Goal: Task Accomplishment & Management: Use online tool/utility

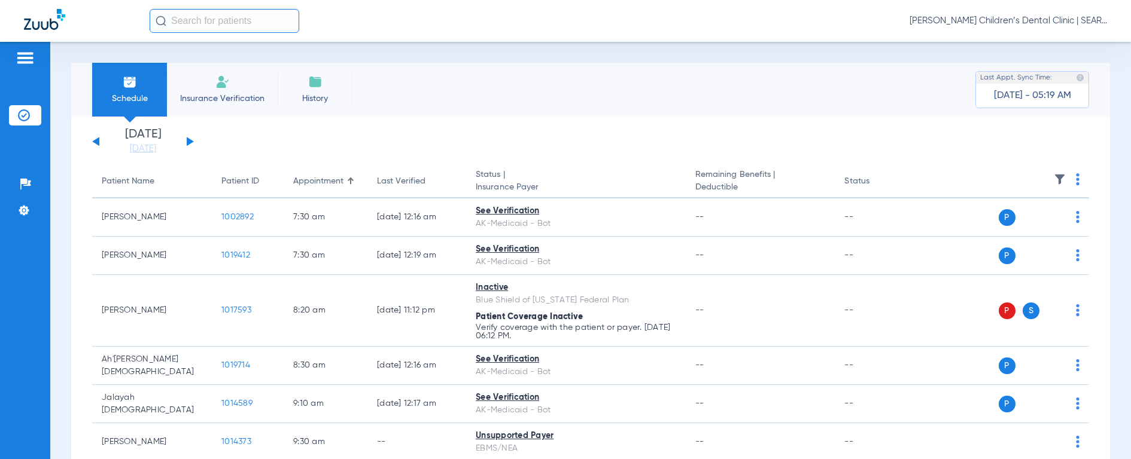
click at [175, 20] on input "text" at bounding box center [225, 21] width 150 height 24
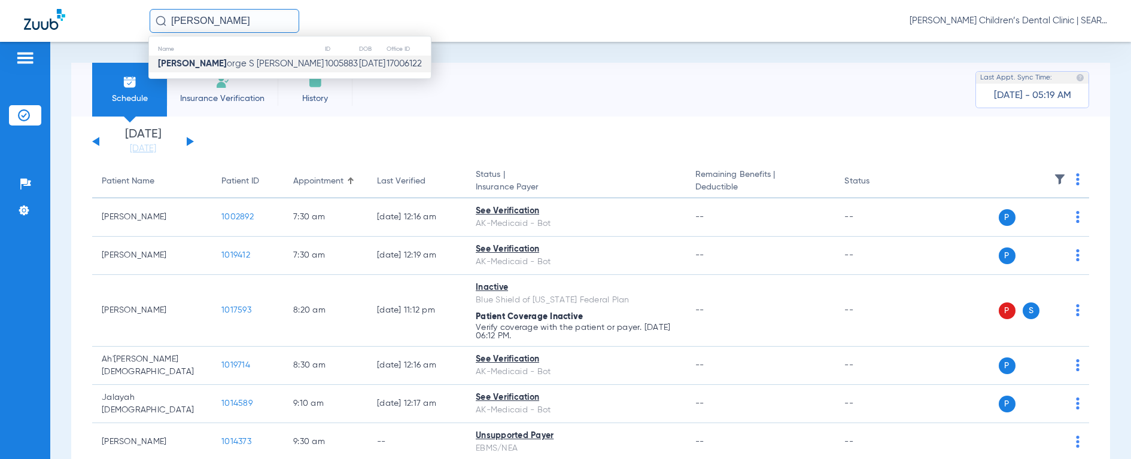
click at [183, 59] on strong "[PERSON_NAME]" at bounding box center [192, 63] width 69 height 9
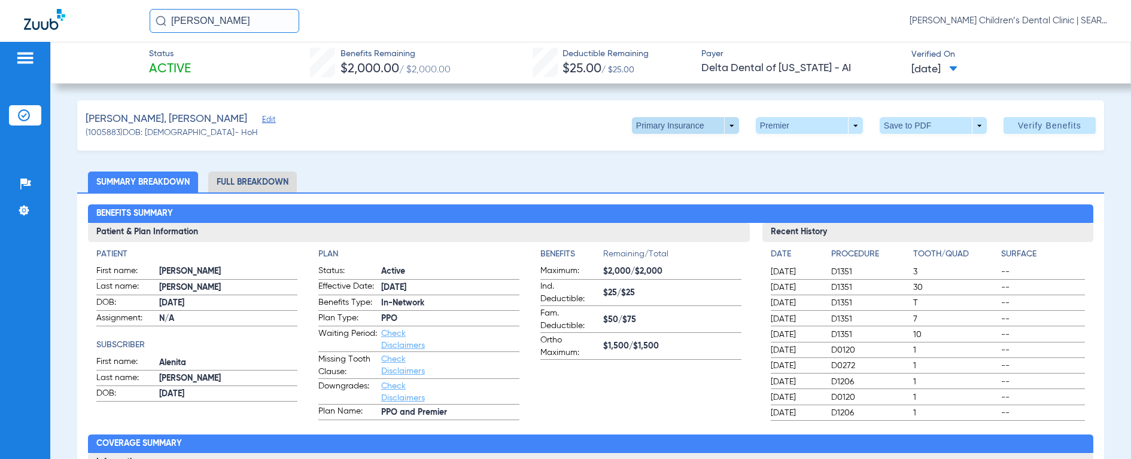
click at [671, 125] on span at bounding box center [685, 125] width 29 height 29
click at [673, 173] on span "Secondary Insurance" at bounding box center [672, 173] width 79 height 8
drag, startPoint x: 244, startPoint y: 23, endPoint x: 94, endPoint y: 7, distance: 151.1
click at [94, 7] on div "[PERSON_NAME] [PERSON_NAME] Children’s Dental Clinic | SEARHC" at bounding box center [565, 21] width 1131 height 42
click at [154, 20] on input "[PERSON_NAME]" at bounding box center [225, 21] width 150 height 24
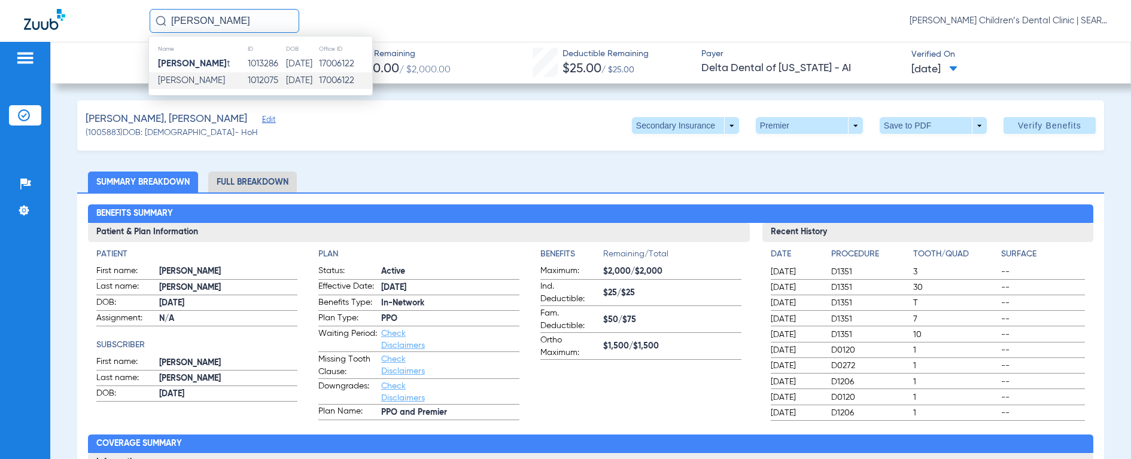
click at [166, 78] on span "[PERSON_NAME]" at bounding box center [191, 80] width 67 height 9
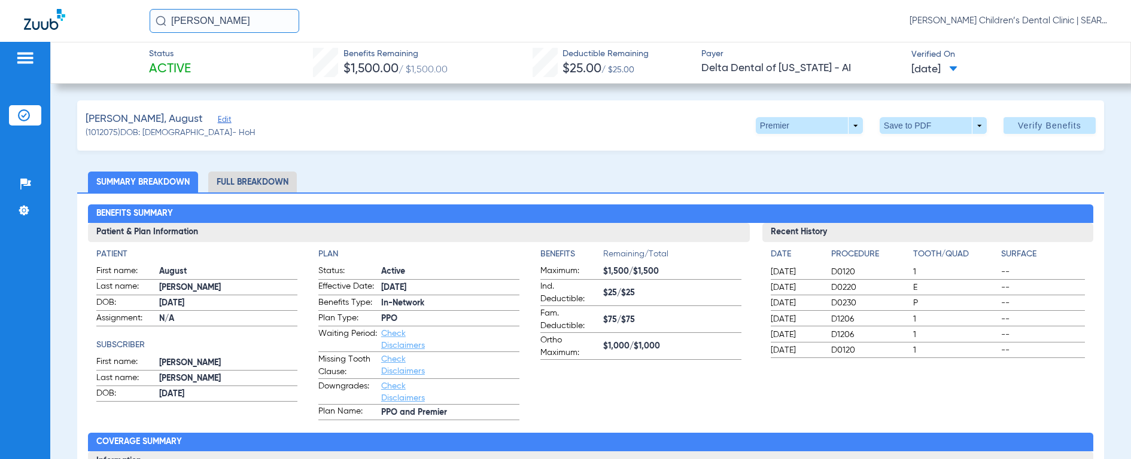
click at [244, 176] on li "Full Breakdown" at bounding box center [252, 182] width 89 height 21
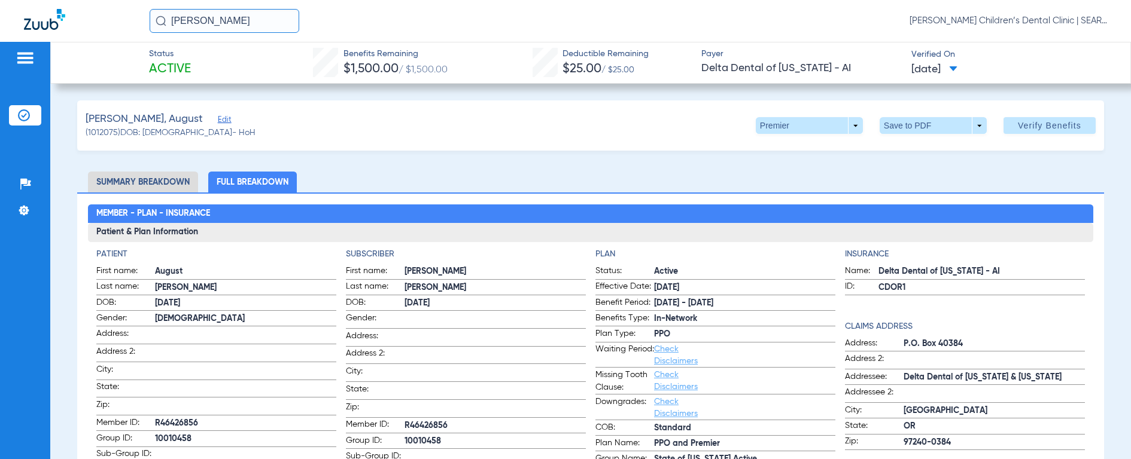
drag, startPoint x: 153, startPoint y: 419, endPoint x: 200, endPoint y: 419, distance: 47.9
click at [200, 419] on label "Member ID: R46426856" at bounding box center [216, 424] width 240 height 15
drag, startPoint x: 200, startPoint y: 419, endPoint x: 187, endPoint y: 418, distance: 13.2
copy label "R46426856"
drag, startPoint x: 263, startPoint y: 23, endPoint x: 143, endPoint y: 14, distance: 120.6
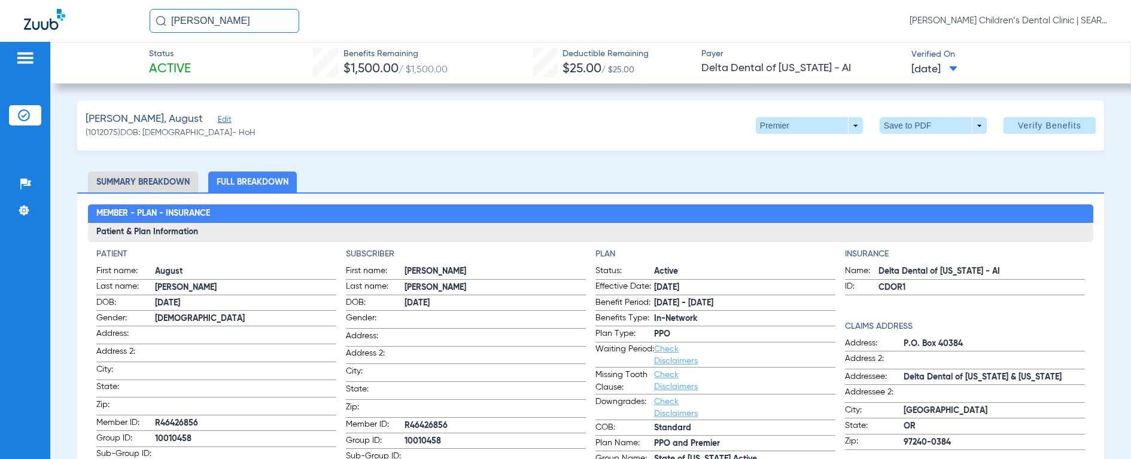
click at [143, 14] on div "AUGUST [PERSON_NAME] [PERSON_NAME] Children’s Dental Clinic | SEARHC" at bounding box center [565, 21] width 1131 height 42
type input "[PERSON_NAME]"
click at [160, 21] on img at bounding box center [161, 21] width 11 height 11
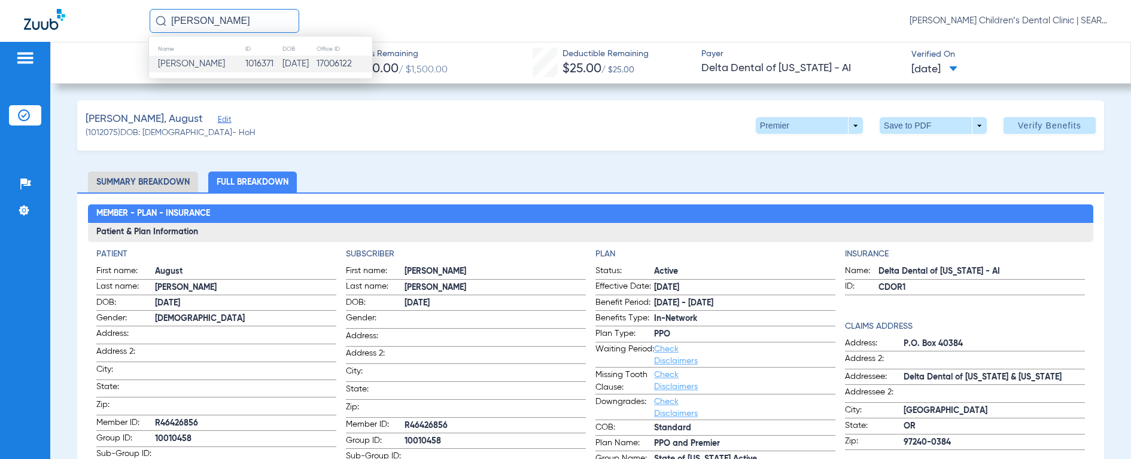
click at [169, 62] on span "[PERSON_NAME]" at bounding box center [191, 63] width 67 height 9
